Goal: Navigation & Orientation: Find specific page/section

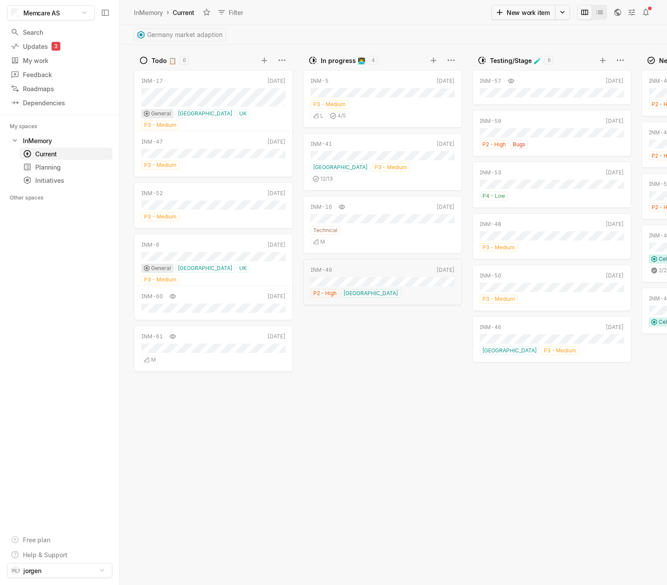
scroll to position [0, 26]
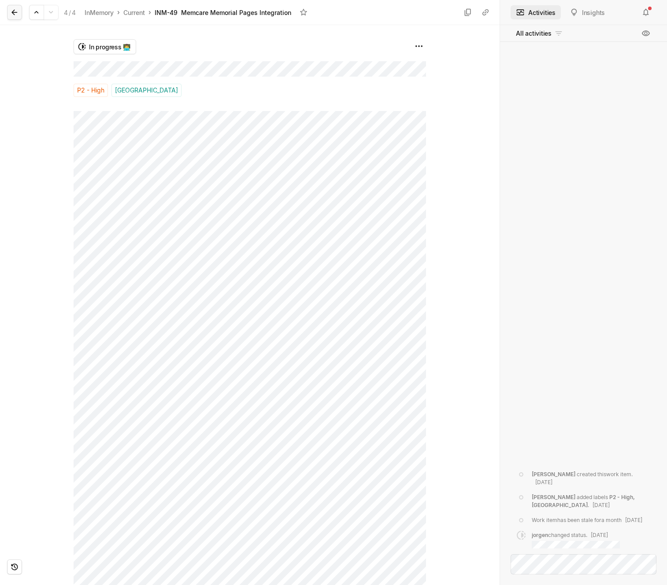
click at [19, 13] on button at bounding box center [14, 12] width 15 height 15
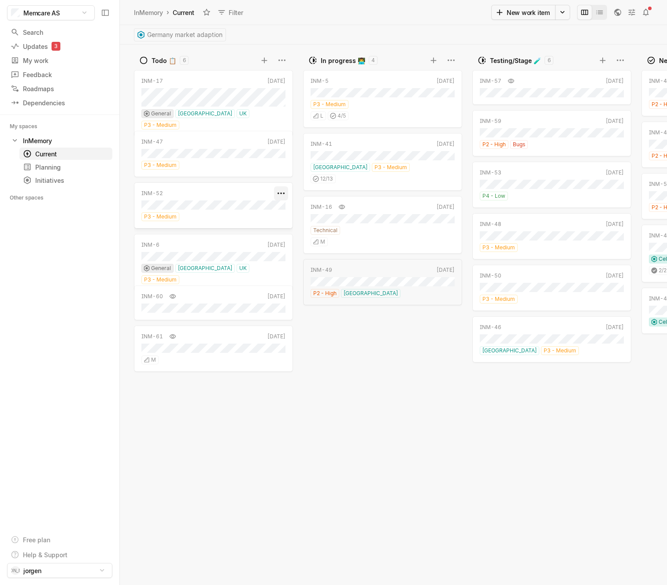
scroll to position [0, 26]
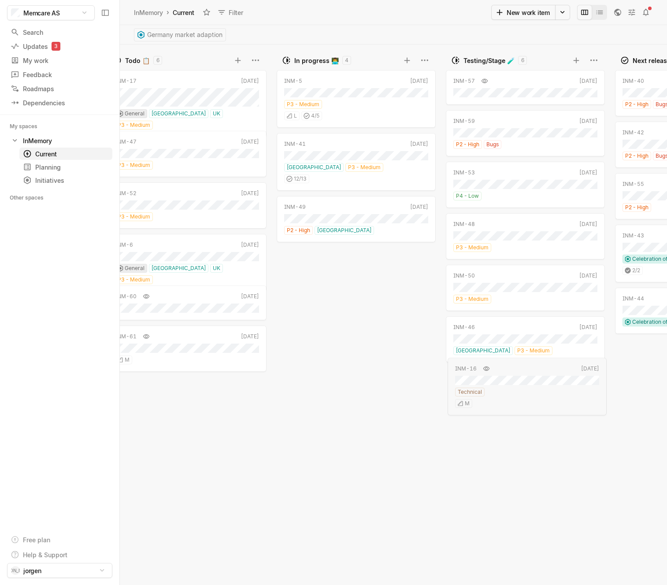
drag, startPoint x: 341, startPoint y: 225, endPoint x: 515, endPoint y: 392, distance: 241.5
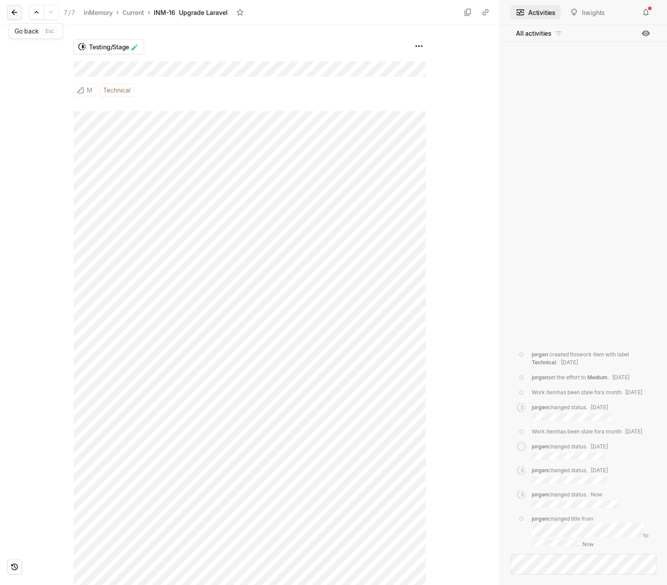
click at [12, 10] on icon at bounding box center [14, 12] width 9 height 9
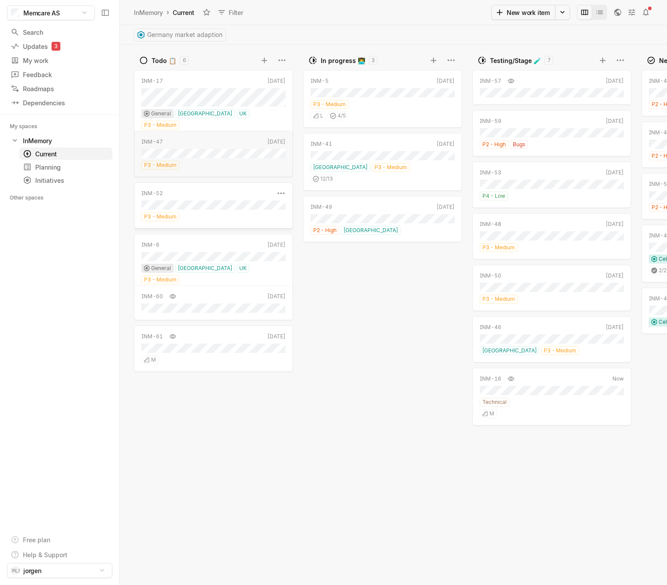
scroll to position [0, 26]
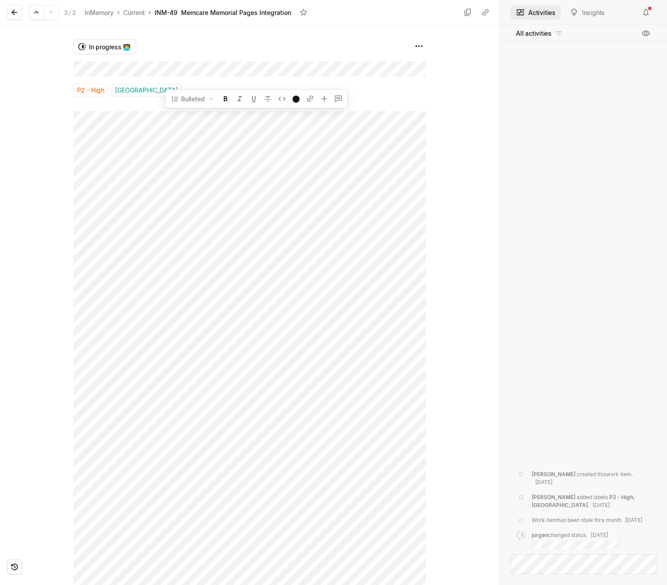
click at [99, 110] on div "In progress 👨‍💻 P2 - High [GEOGRAPHIC_DATA]" at bounding box center [250, 305] width 352 height 560
click at [197, 271] on icon "button" at bounding box center [197, 270] width 9 height 9
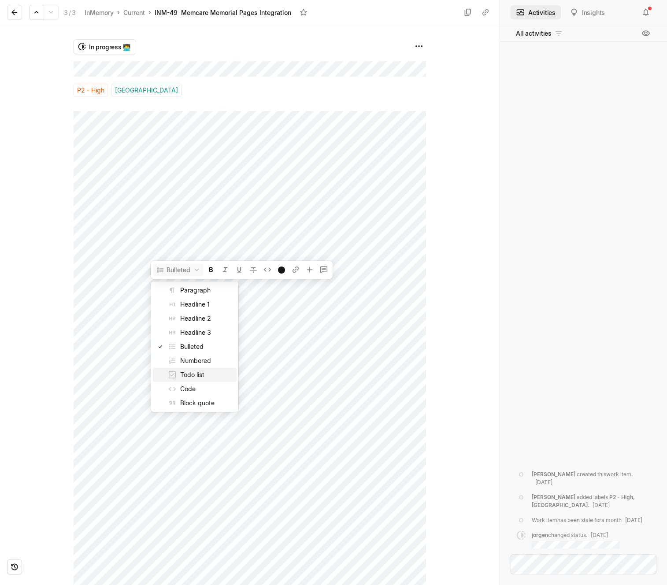
click at [197, 371] on span "Todo list" at bounding box center [206, 375] width 53 height 14
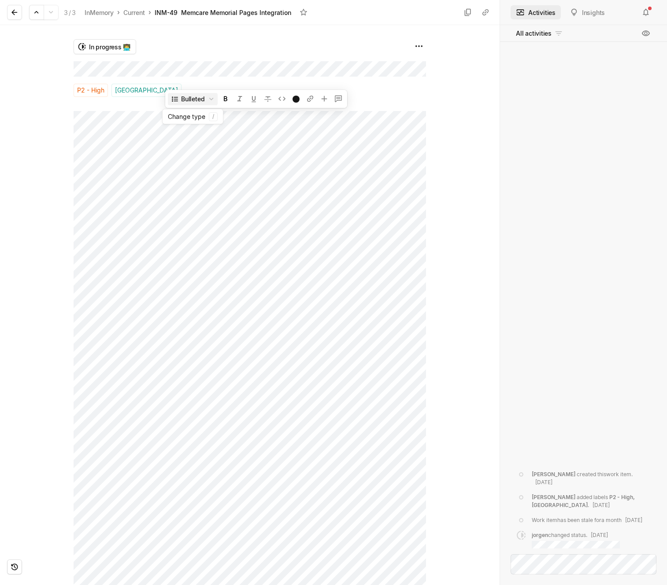
click at [196, 98] on button "Bulleted" at bounding box center [193, 99] width 50 height 12
click at [215, 206] on span "Todo list" at bounding box center [221, 204] width 53 height 14
